Goal: Information Seeking & Learning: Learn about a topic

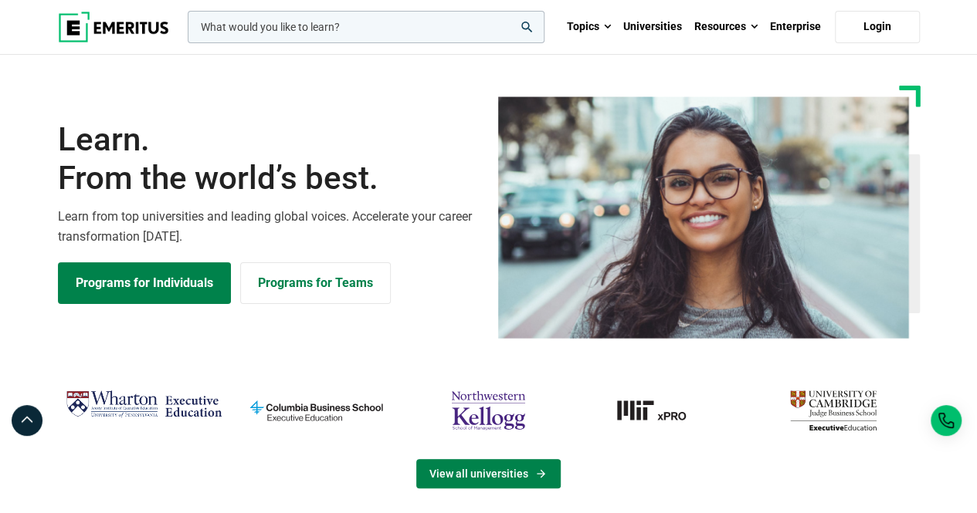
click at [493, 473] on link "View all universities" at bounding box center [488, 473] width 144 height 29
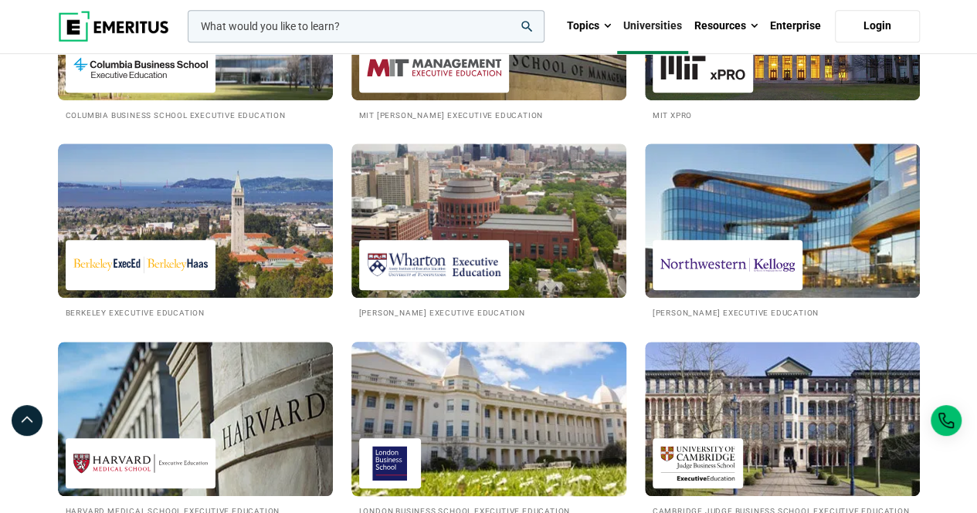
scroll to position [463, 0]
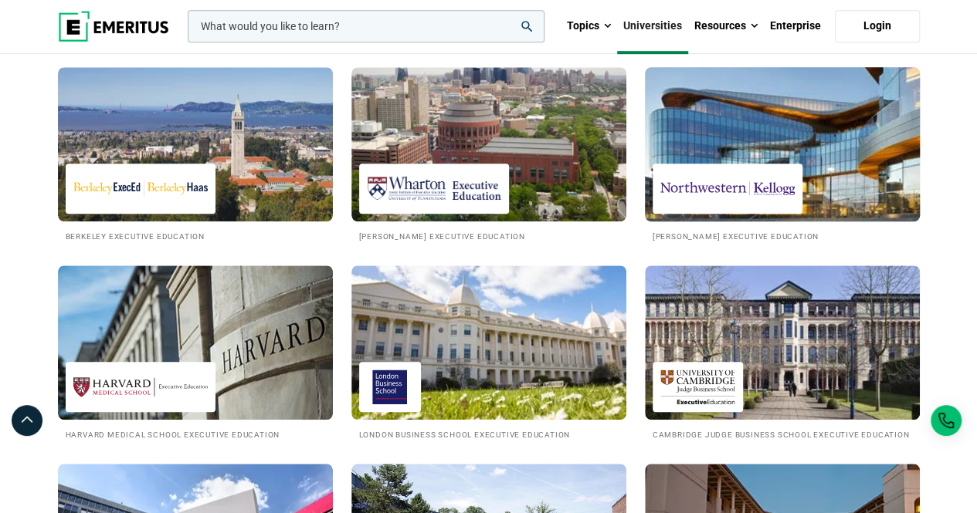
click at [835, 149] on img at bounding box center [782, 144] width 303 height 170
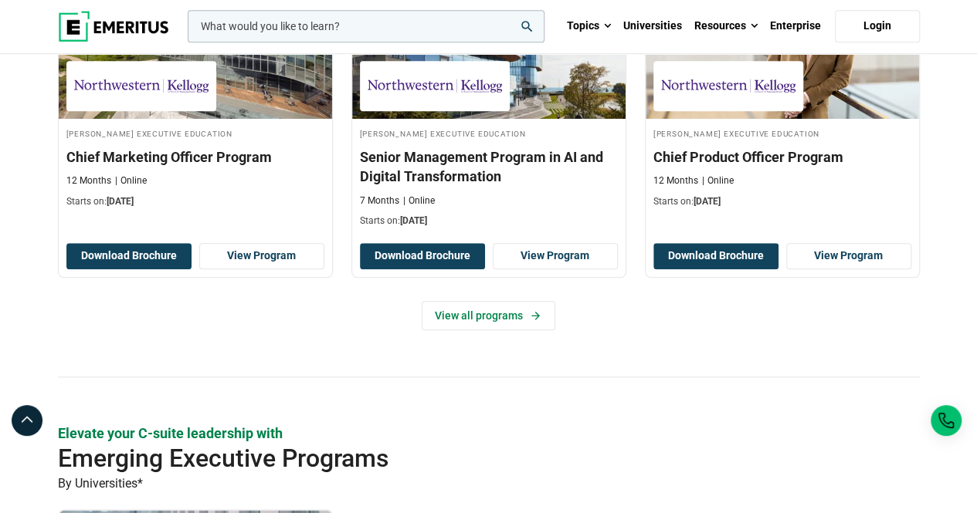
scroll to position [618, 0]
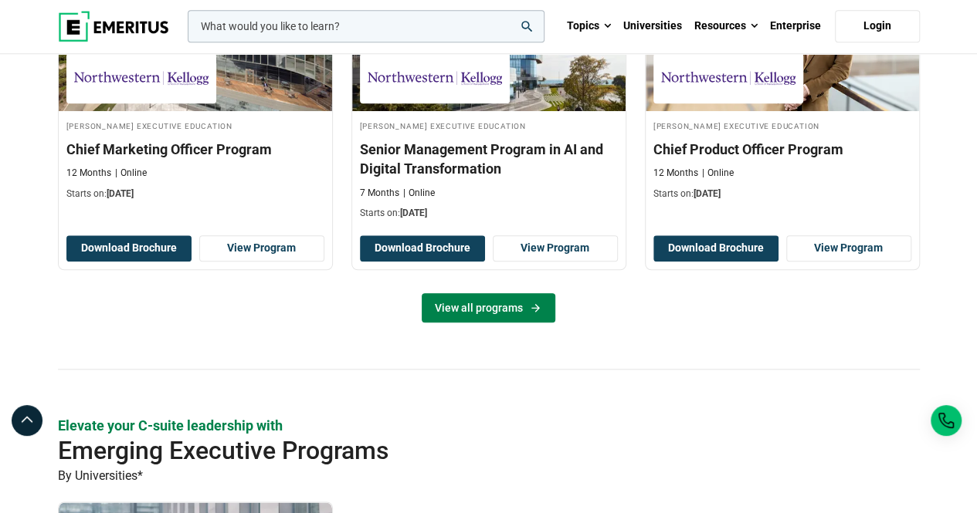
click at [501, 307] on link "View all programs" at bounding box center [489, 307] width 134 height 29
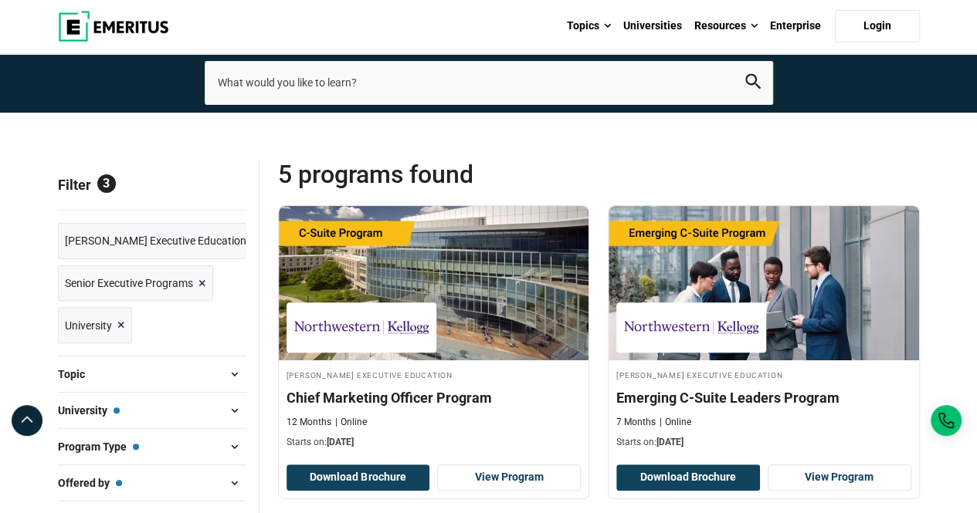
scroll to position [77, 0]
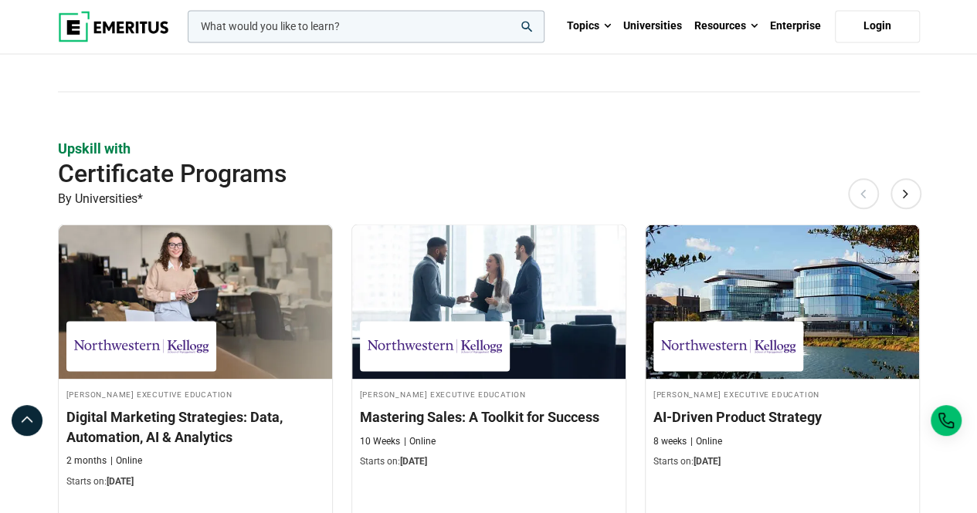
scroll to position [1467, 0]
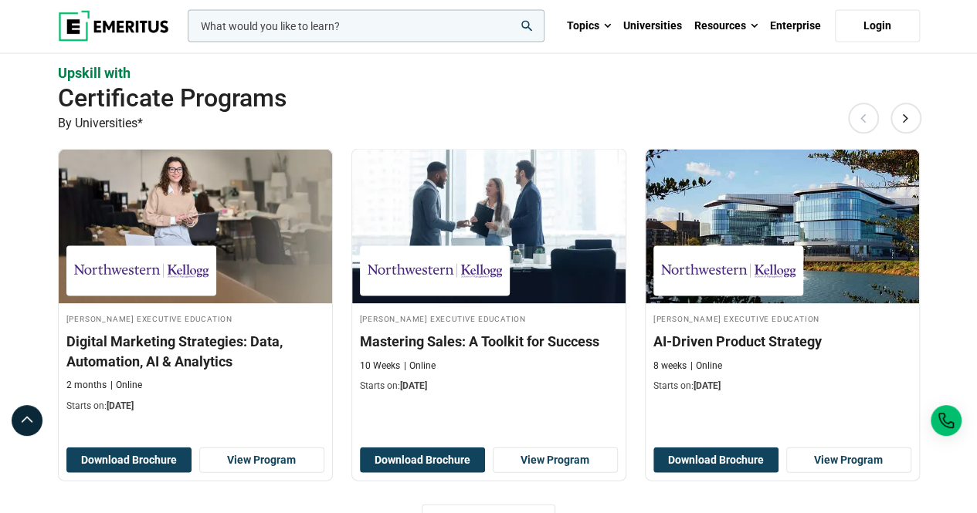
click at [642, 104] on h2 "Certificate Programs" at bounding box center [445, 98] width 775 height 31
click at [633, 105] on h2 "Certificate Programs" at bounding box center [445, 98] width 775 height 31
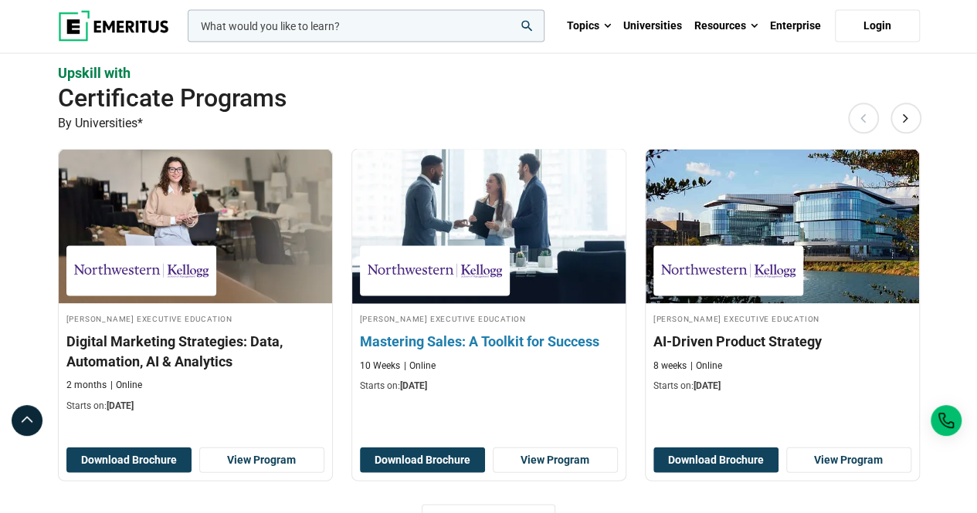
click at [591, 205] on img at bounding box center [488, 227] width 300 height 170
